Goal: Transaction & Acquisition: Purchase product/service

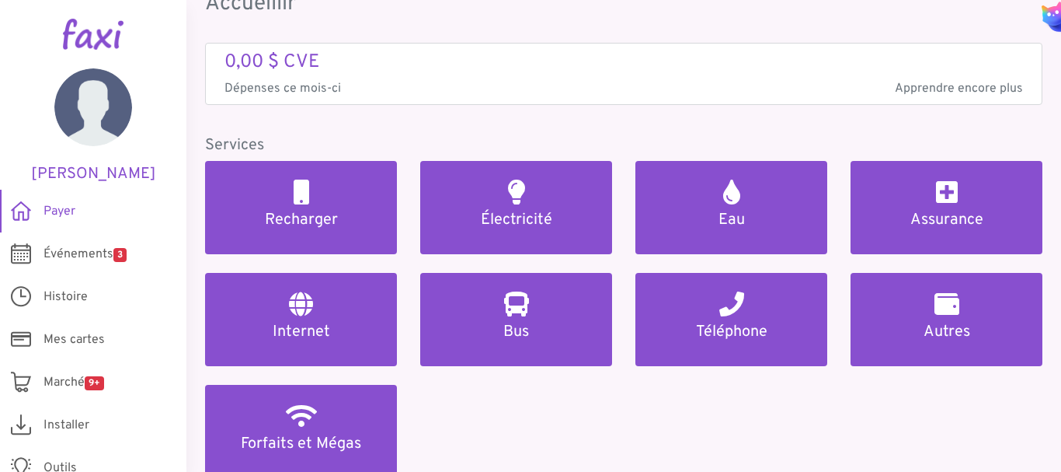
scroll to position [155, 0]
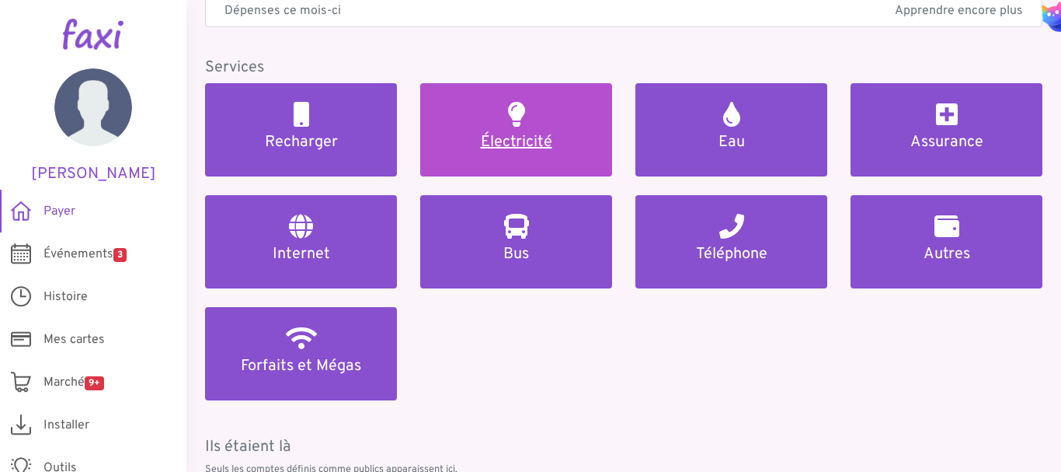
click at [502, 128] on link "Électricité" at bounding box center [516, 129] width 192 height 93
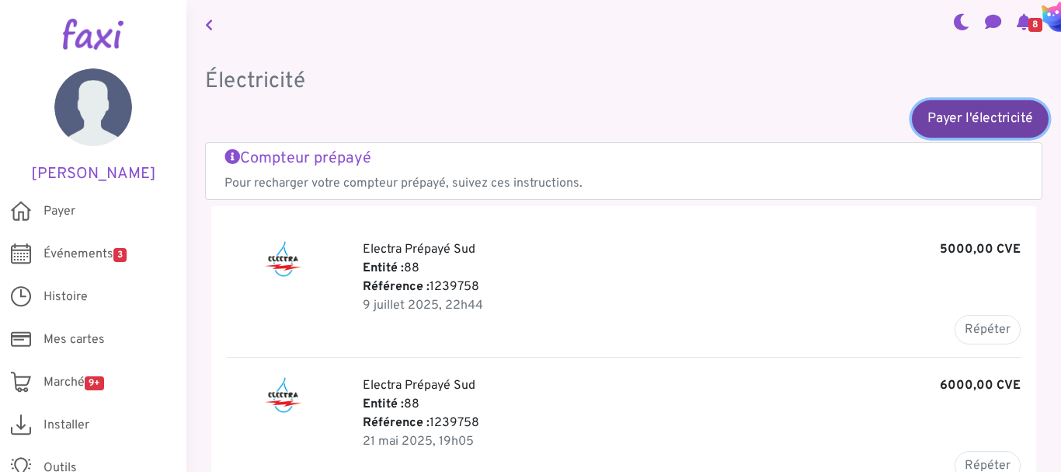
click at [951, 118] on font "Payer l'électricité" at bounding box center [981, 118] width 106 height 17
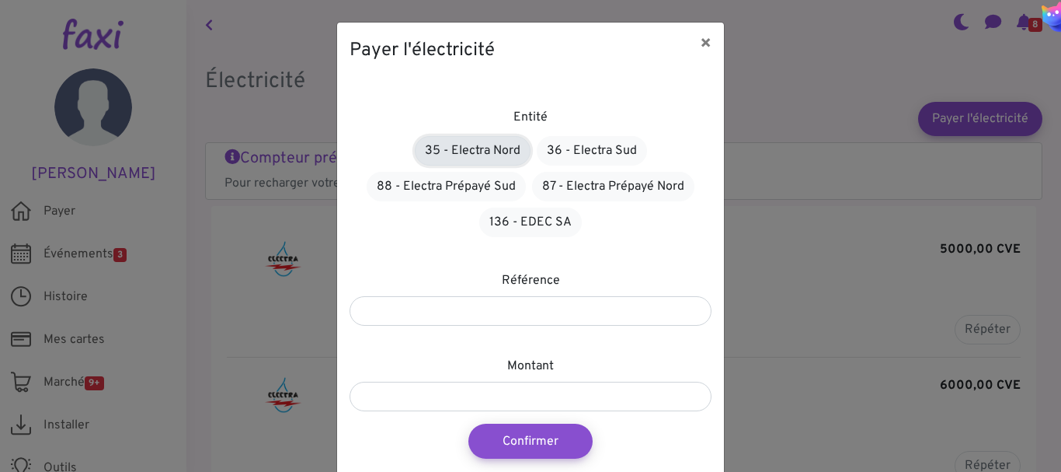
click at [468, 148] on font "35 - Electra Nord" at bounding box center [473, 151] width 96 height 16
click at [703, 41] on font "×" at bounding box center [706, 44] width 12 height 23
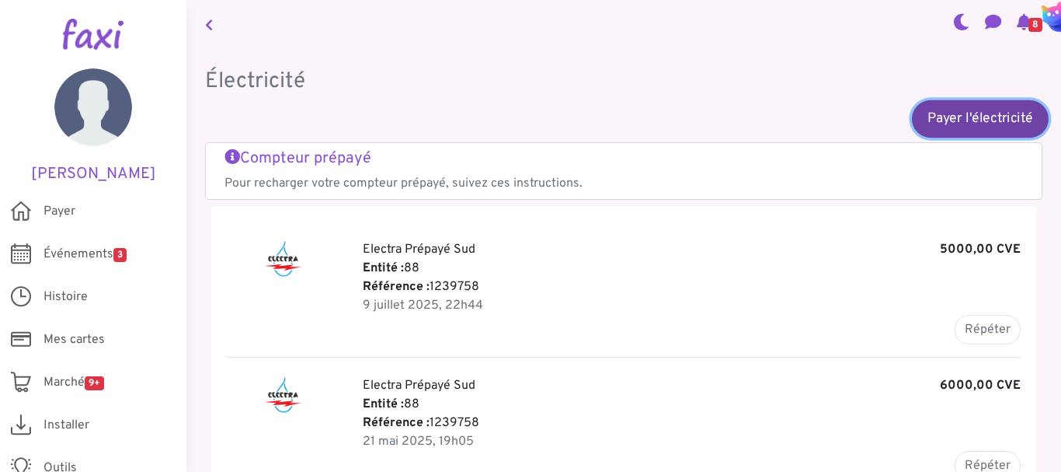
click at [980, 118] on font "Payer l'électricité" at bounding box center [981, 118] width 106 height 17
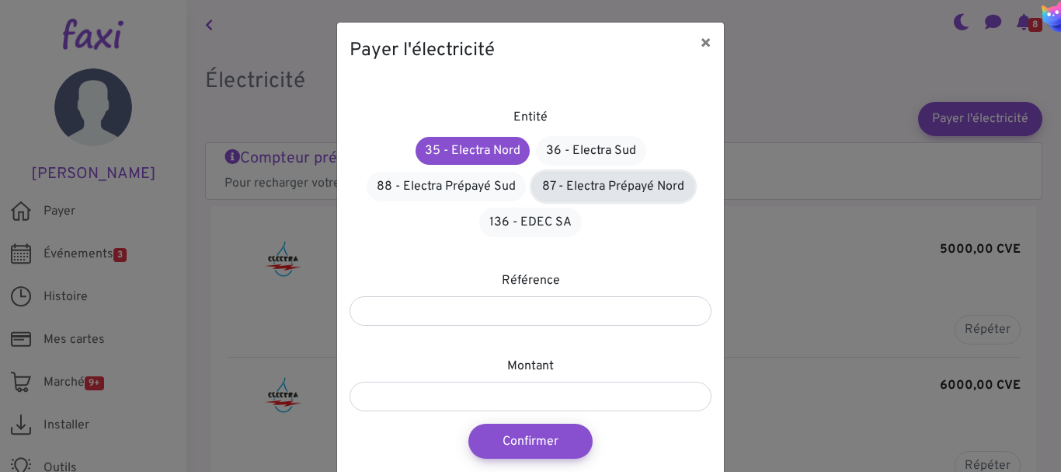
click at [612, 185] on font "87 - Electra Prépayé Nord" at bounding box center [613, 187] width 142 height 16
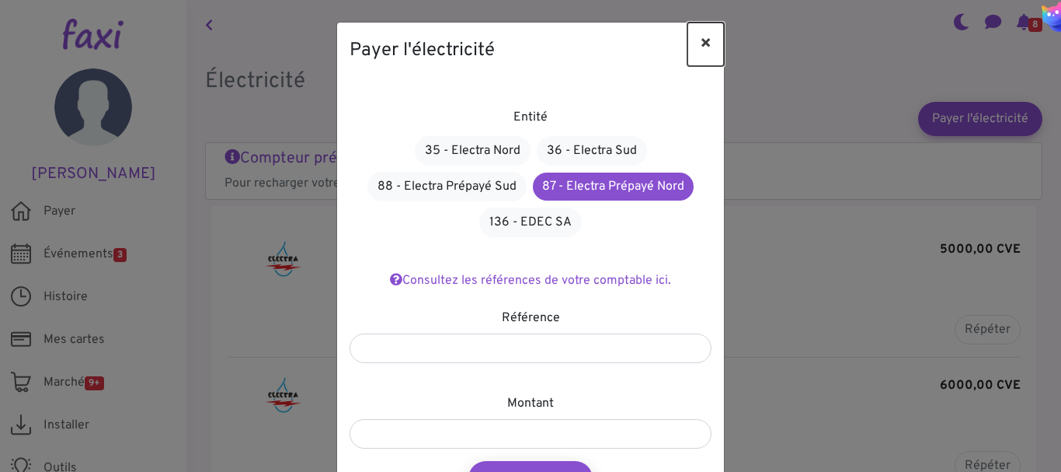
click at [703, 40] on font "×" at bounding box center [706, 44] width 12 height 23
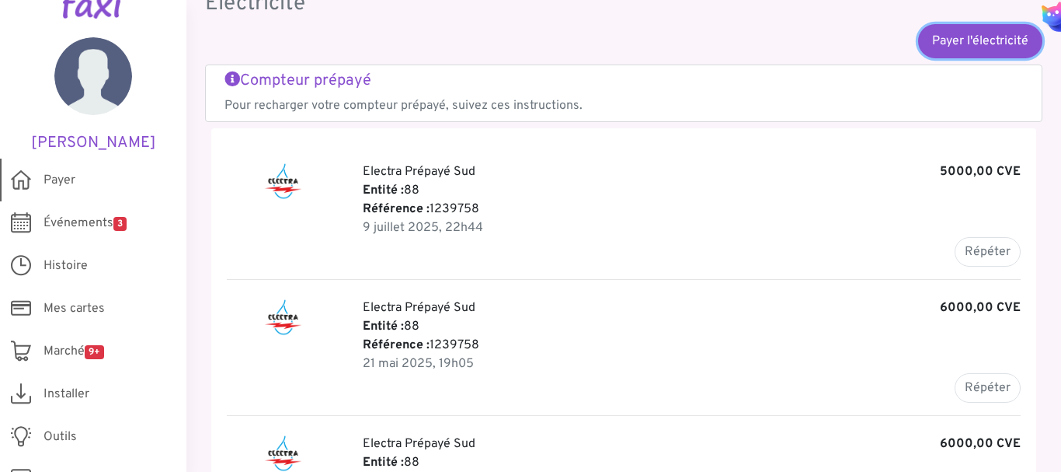
scroll to position [60, 0]
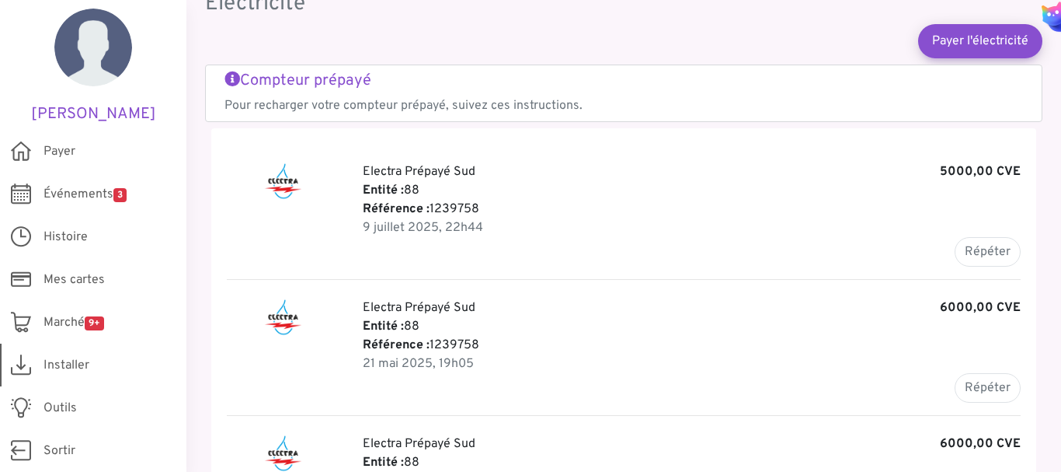
click at [75, 363] on font "Installer" at bounding box center [67, 365] width 46 height 16
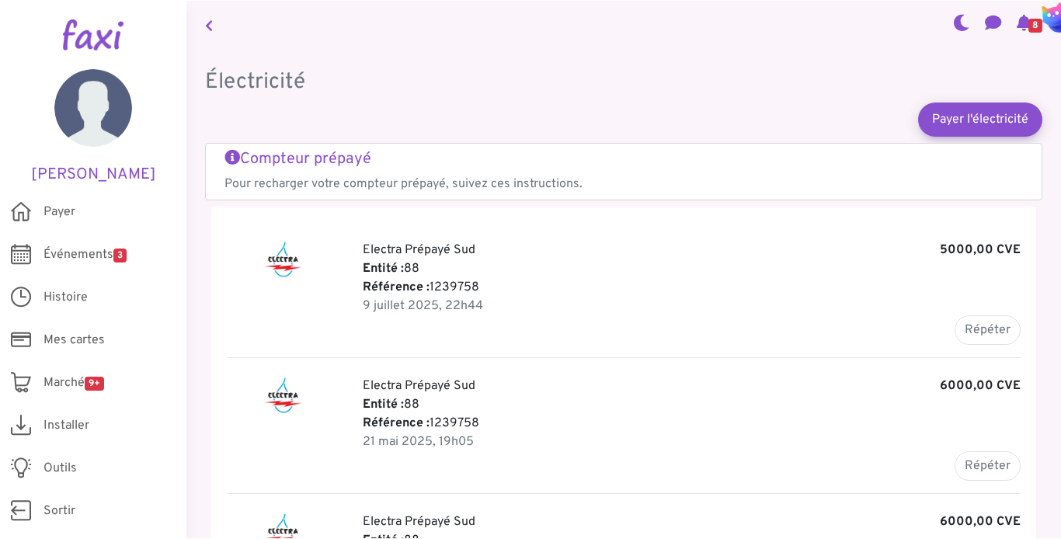
scroll to position [0, 0]
click at [763, 3] on nav "8" at bounding box center [623, 24] width 875 height 48
drag, startPoint x: 481, startPoint y: 289, endPoint x: 431, endPoint y: 291, distance: 49.8
click at [431, 291] on p "Référence : 1239758" at bounding box center [692, 286] width 658 height 19
copy font "1239758"
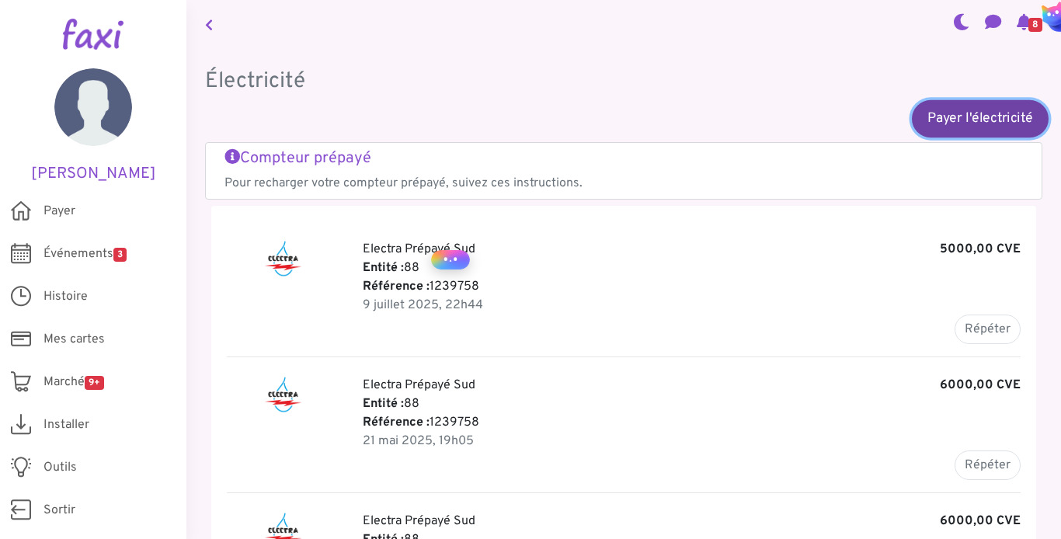
click at [958, 113] on font "Payer l'électricité" at bounding box center [981, 118] width 106 height 17
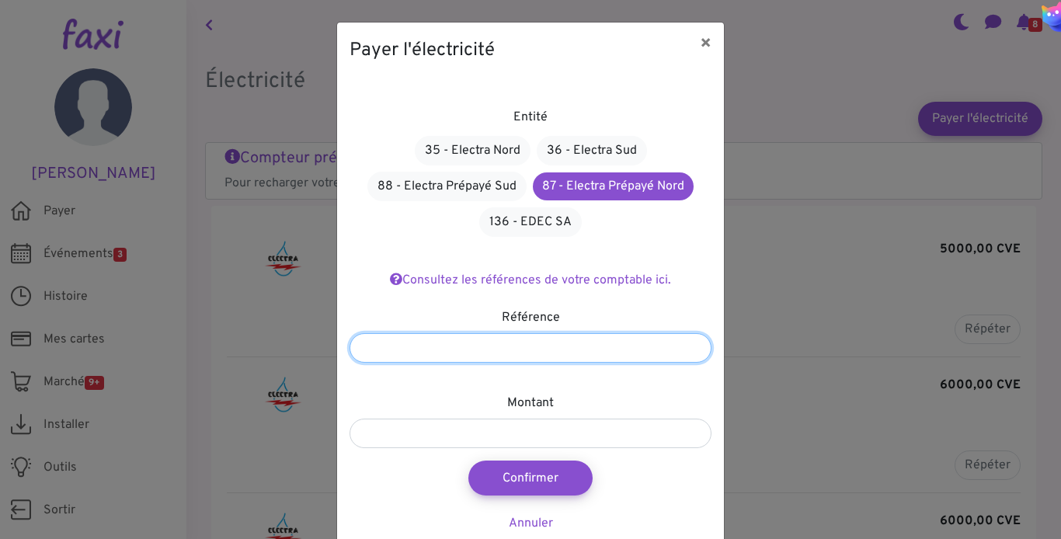
paste input "*******"
type input "*******"
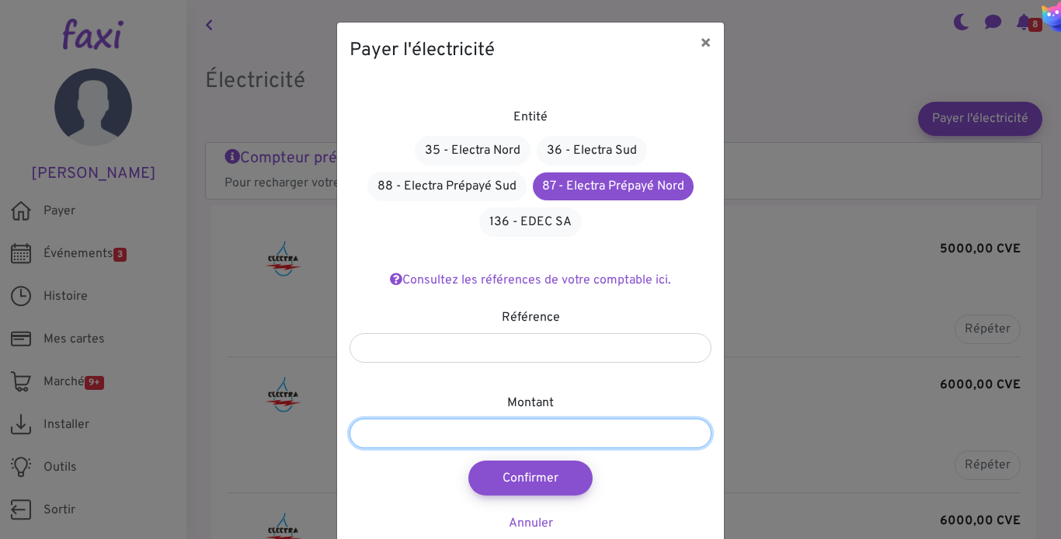
click at [540, 435] on input "number" at bounding box center [531, 434] width 362 height 30
type input "****"
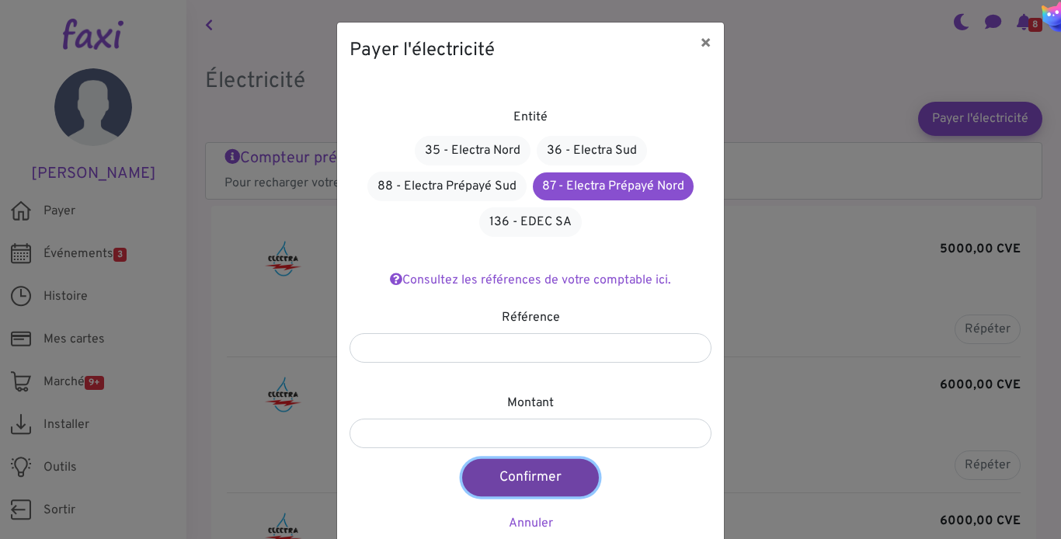
click at [517, 471] on font "Confirmer" at bounding box center [530, 477] width 61 height 17
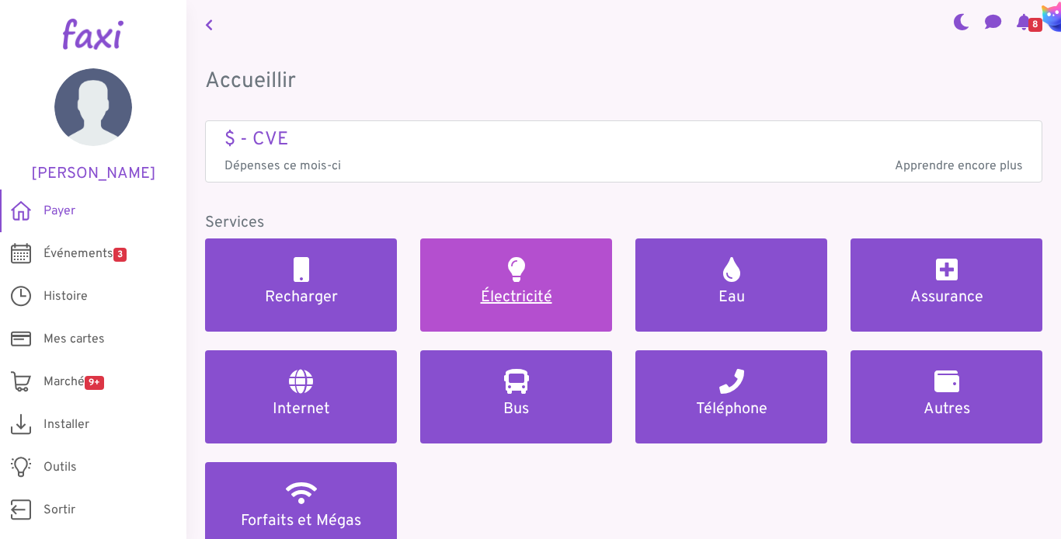
click at [522, 298] on font "Électricité" at bounding box center [516, 298] width 71 height 20
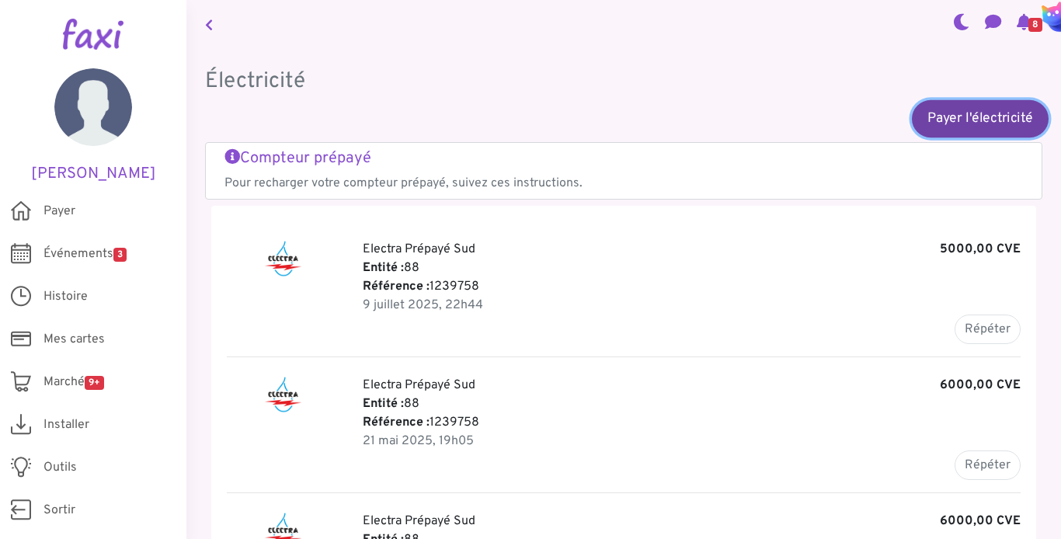
click at [803, 118] on font "Payer l'électricité" at bounding box center [981, 118] width 106 height 17
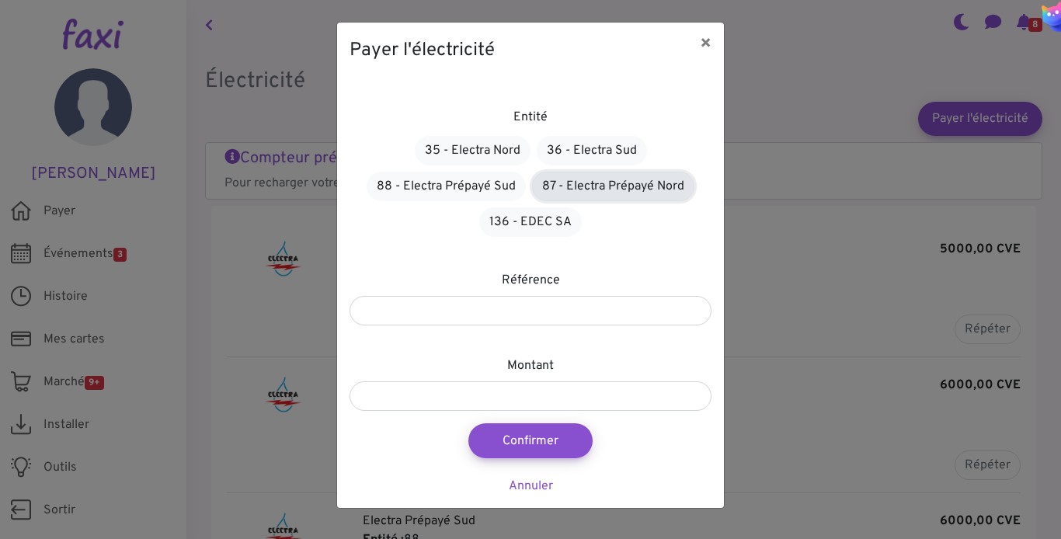
click at [620, 182] on font "87 - Electra Prépayé Nord" at bounding box center [613, 187] width 142 height 16
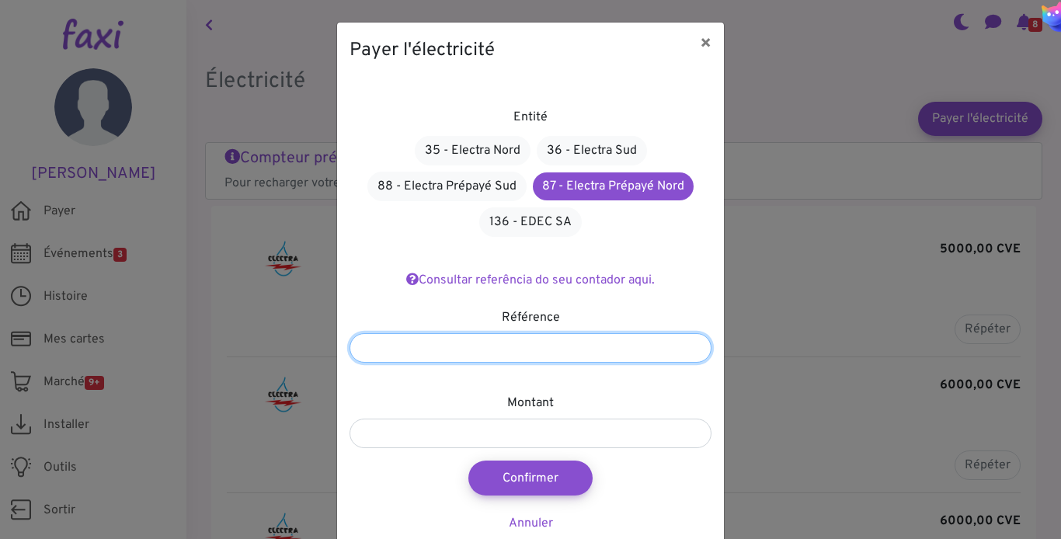
paste input "*******"
type input "*******"
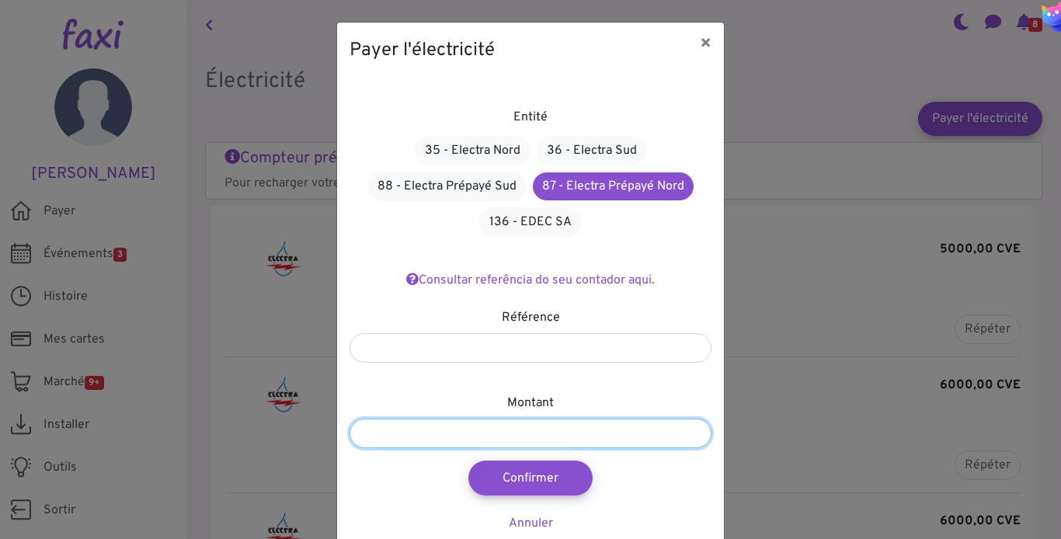
click at [521, 432] on input "number" at bounding box center [531, 434] width 362 height 30
type input "****"
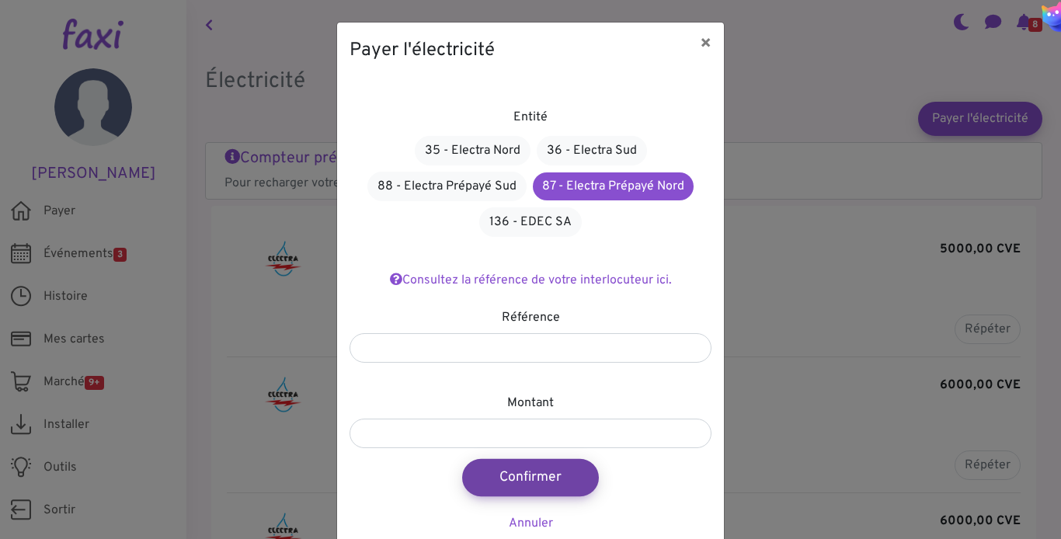
click at [511, 495] on div "Entité 35 - Electra Nord 36 - Electra Sud 88 - Electra Prépayé Sud 87 - Electra…" at bounding box center [530, 311] width 387 height 469
click at [533, 474] on font "Confirmer" at bounding box center [530, 477] width 61 height 17
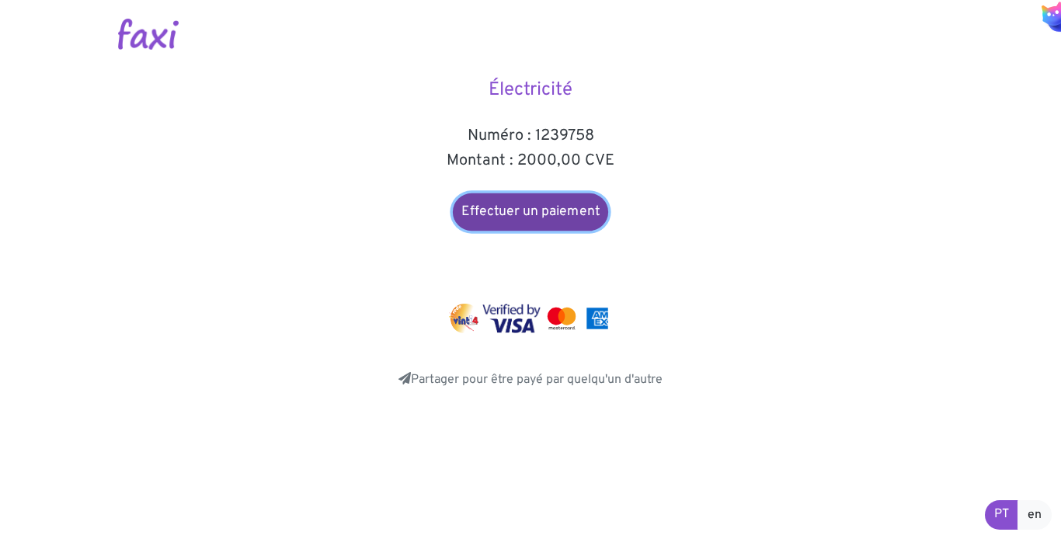
click at [552, 197] on link "Effectuer un paiement" at bounding box center [530, 212] width 155 height 38
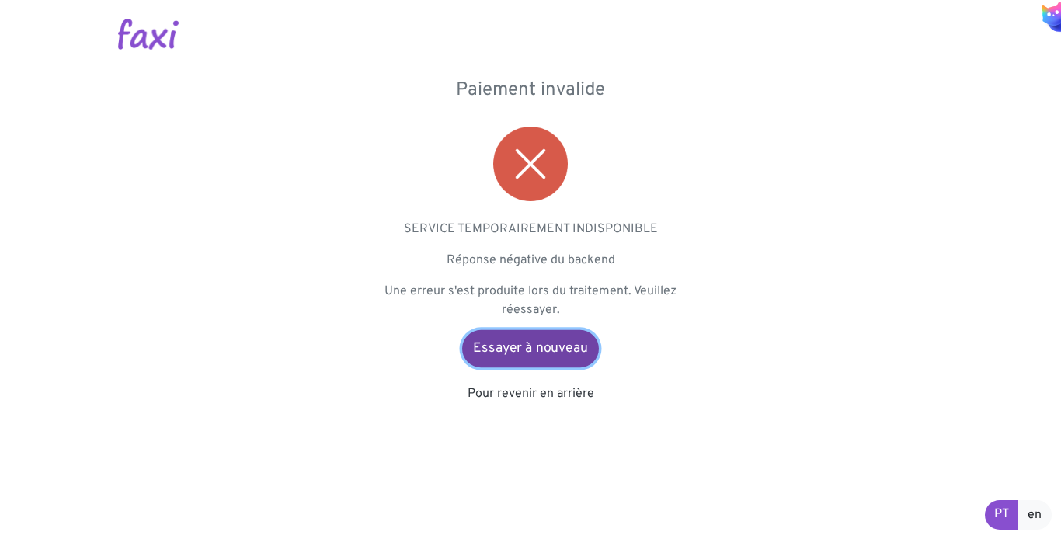
click at [541, 355] on font "Essayer à nouveau" at bounding box center [530, 348] width 114 height 17
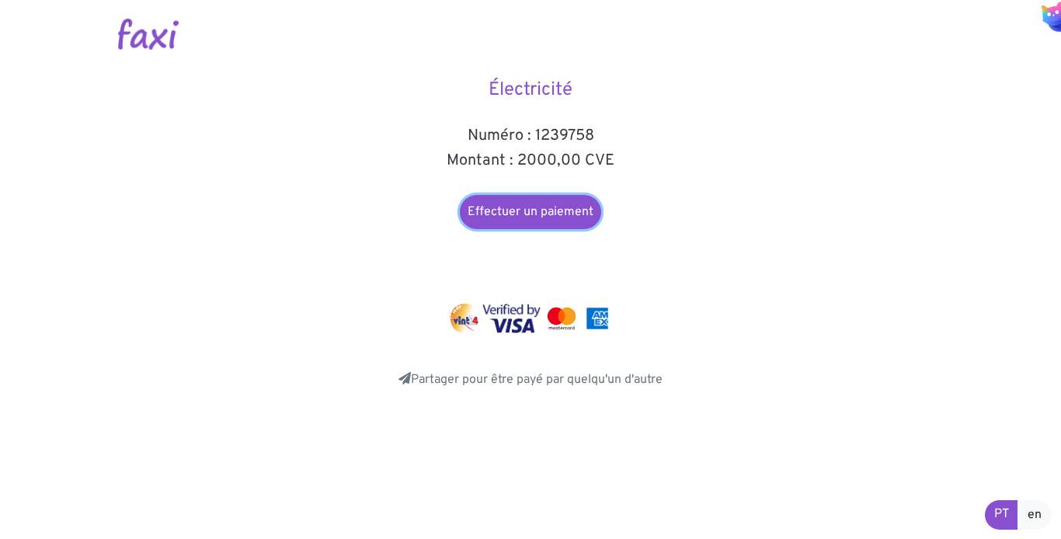
click at [551, 217] on font "Effectuer un paiement" at bounding box center [531, 212] width 126 height 16
